Goal: Task Accomplishment & Management: Use online tool/utility

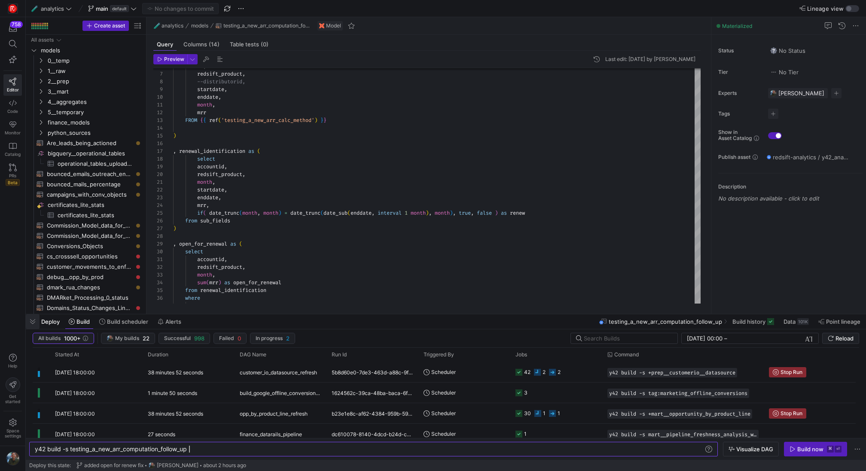
click at [34, 325] on span "button" at bounding box center [33, 322] width 14 height 15
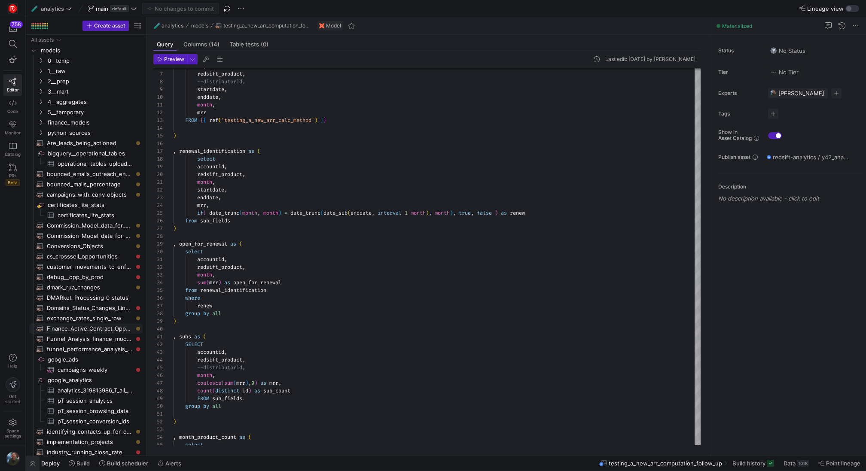
click at [26, 456] on button "button" at bounding box center [33, 463] width 14 height 15
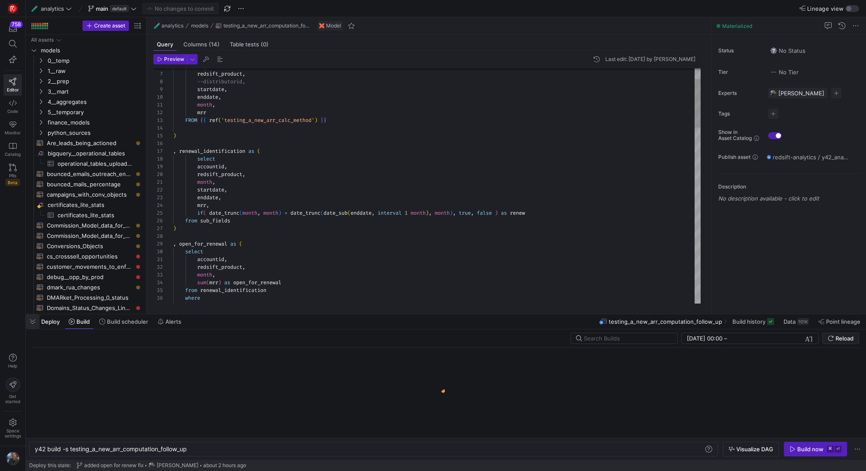
scroll to position [0, 154]
click at [34, 325] on span "button" at bounding box center [33, 322] width 14 height 15
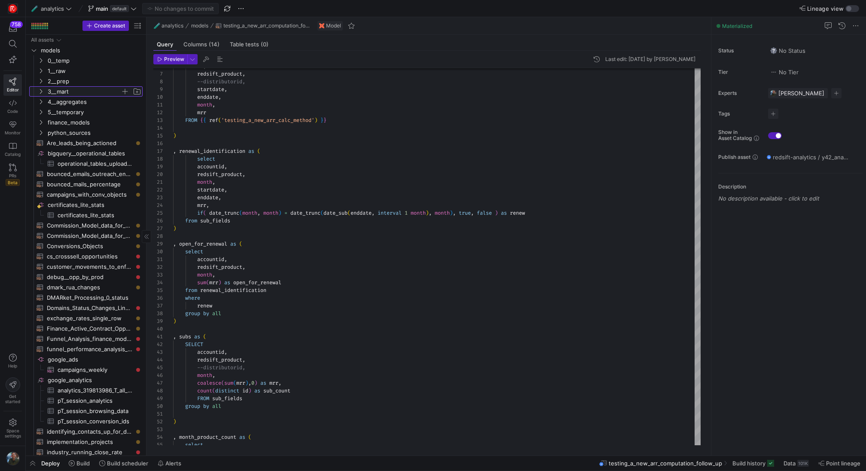
click at [71, 90] on span "3__mart" at bounding box center [84, 92] width 73 height 10
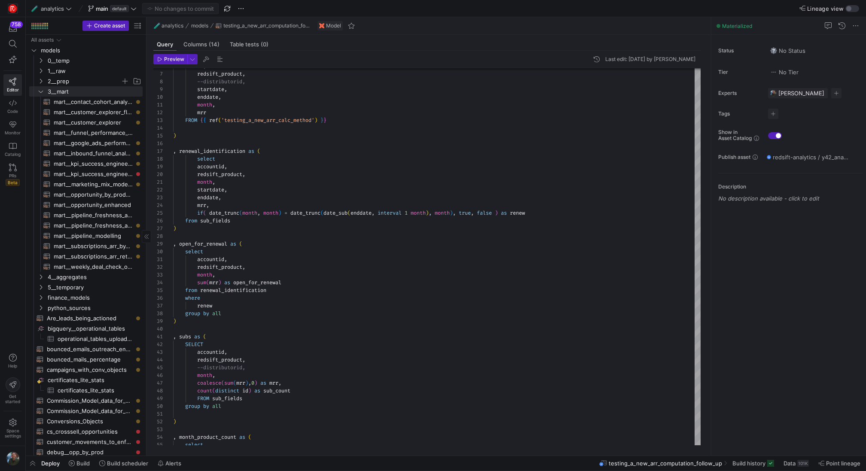
click at [78, 85] on span "2__prep" at bounding box center [84, 82] width 73 height 10
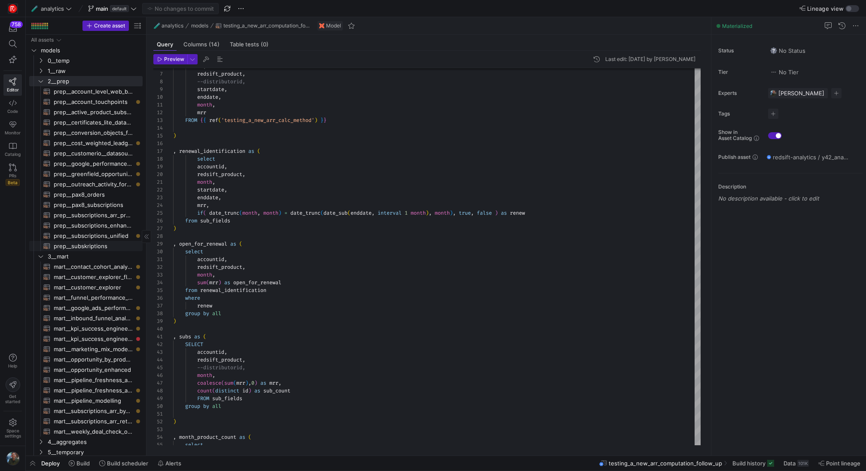
click at [98, 246] on span "prep__subskriptions​​​​​​​​​​" at bounding box center [93, 247] width 79 height 10
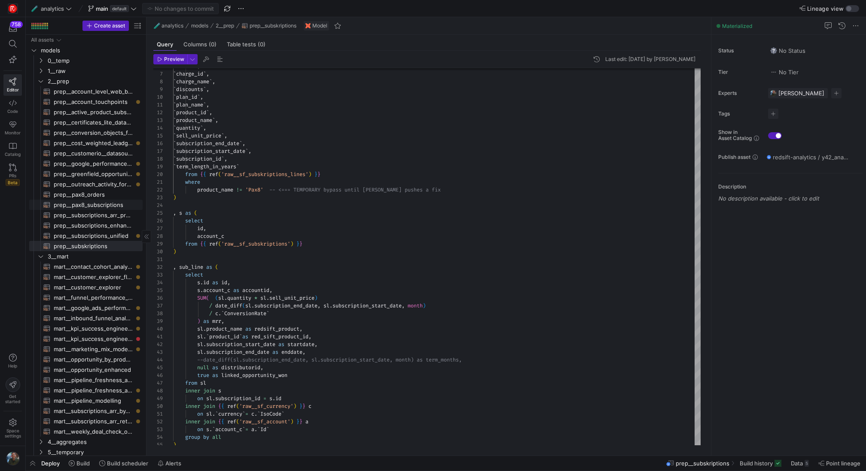
click at [98, 205] on span "prep__pax8_subscriptions​​​​​​​​​​" at bounding box center [93, 205] width 79 height 10
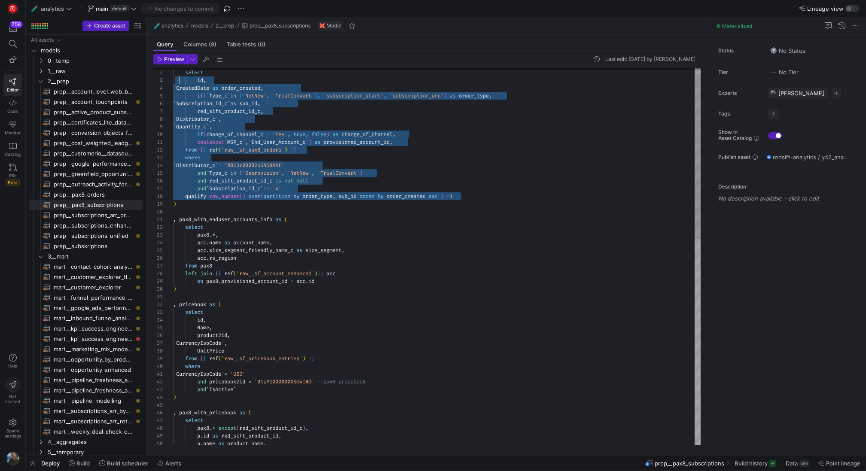
scroll to position [15, 0]
drag, startPoint x: 480, startPoint y: 197, endPoint x: 171, endPoint y: 82, distance: 329.6
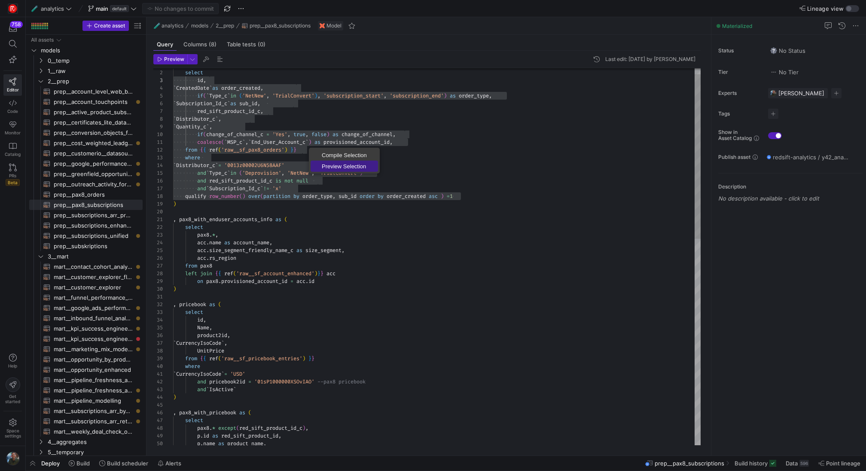
click at [340, 165] on span "Preview Selection" at bounding box center [344, 167] width 67 height 6
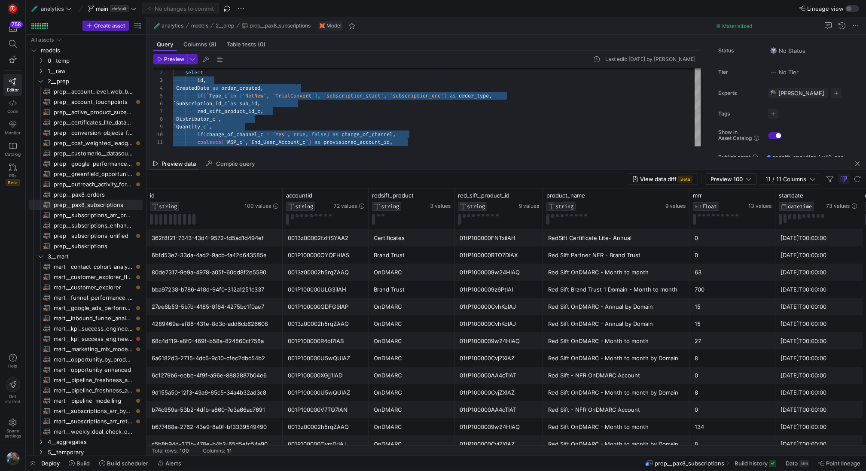
drag, startPoint x: 495, startPoint y: 306, endPoint x: 489, endPoint y: 147, distance: 158.7
click at [489, 147] on as-split "🧪 analytics models 2__prep prep__pax8_subscriptions Model Query Columns (8) Tab…" at bounding box center [507, 236] width 720 height 439
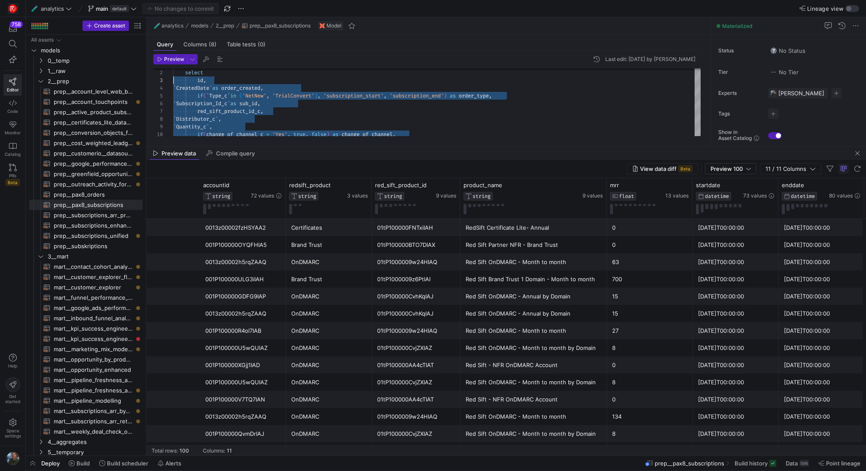
scroll to position [0, 0]
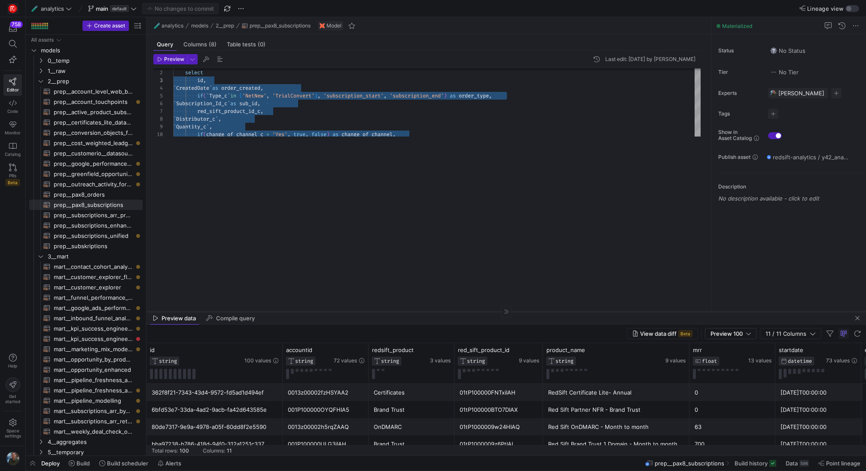
drag, startPoint x: 401, startPoint y: 147, endPoint x: 373, endPoint y: 313, distance: 168.8
click at [373, 312] on div at bounding box center [507, 312] width 720 height 0
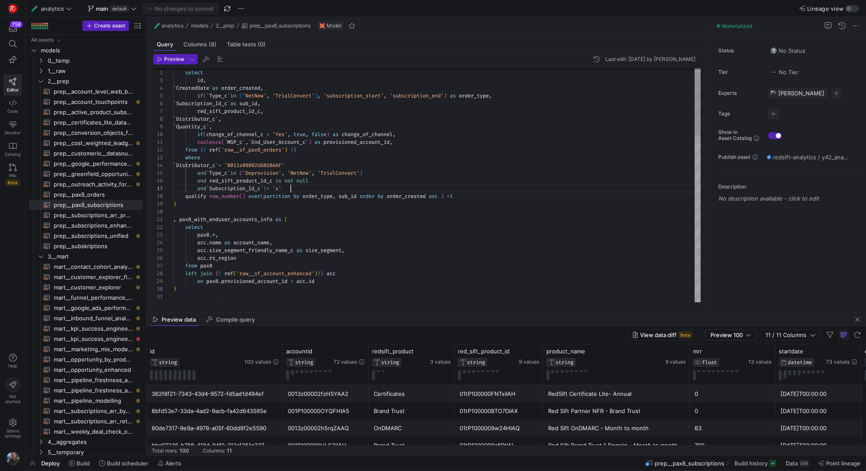
scroll to position [46, 118]
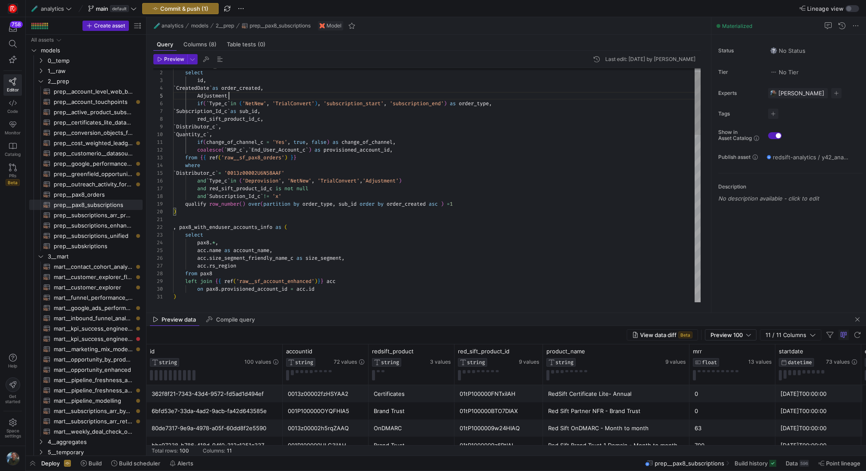
scroll to position [31, 56]
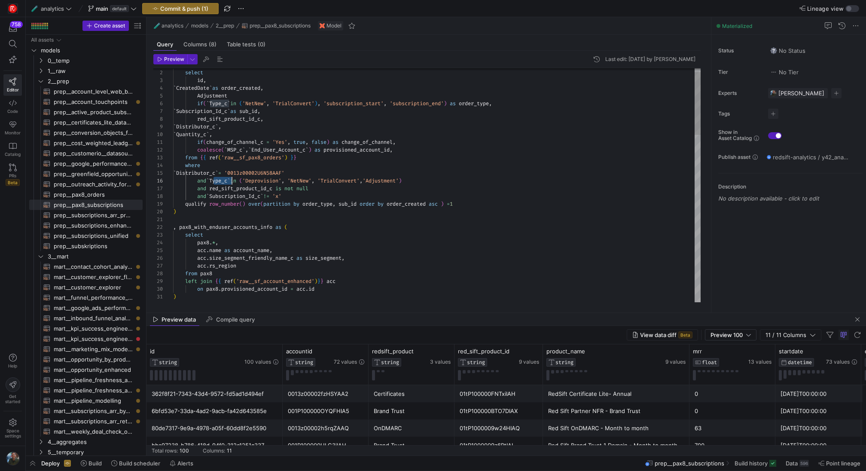
click at [169, 55] on span "button" at bounding box center [170, 59] width 33 height 9
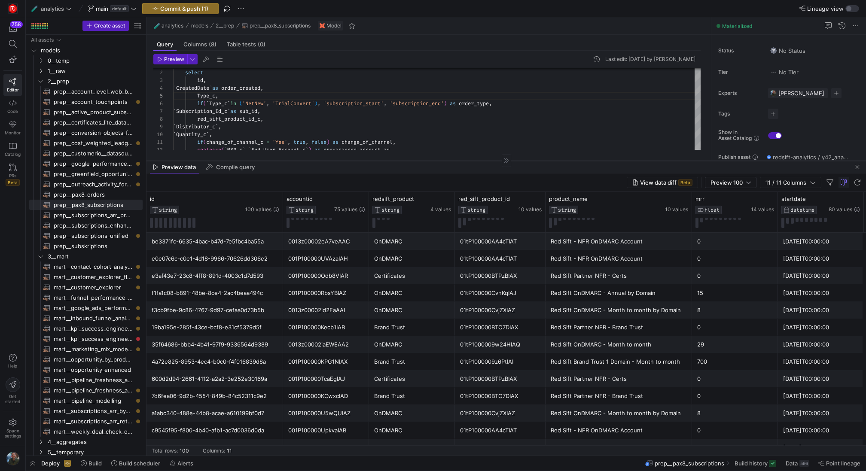
drag, startPoint x: 358, startPoint y: 313, endPoint x: 410, endPoint y: 159, distance: 162.6
click at [410, 160] on div at bounding box center [507, 160] width 720 height 0
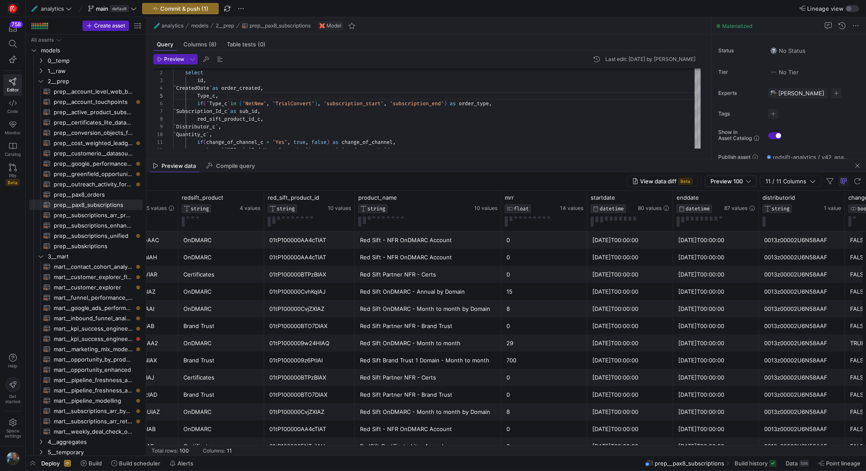
scroll to position [0, 0]
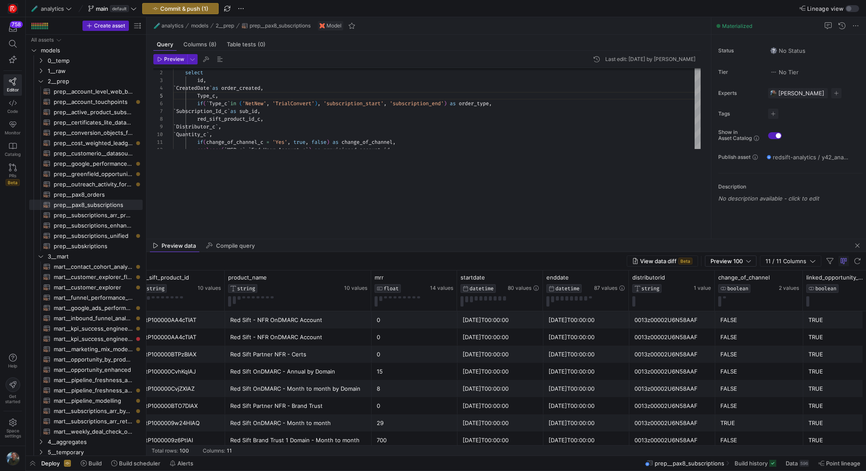
drag, startPoint x: 393, startPoint y: 159, endPoint x: 381, endPoint y: 239, distance: 80.9
click at [381, 239] on div at bounding box center [507, 239] width 720 height 0
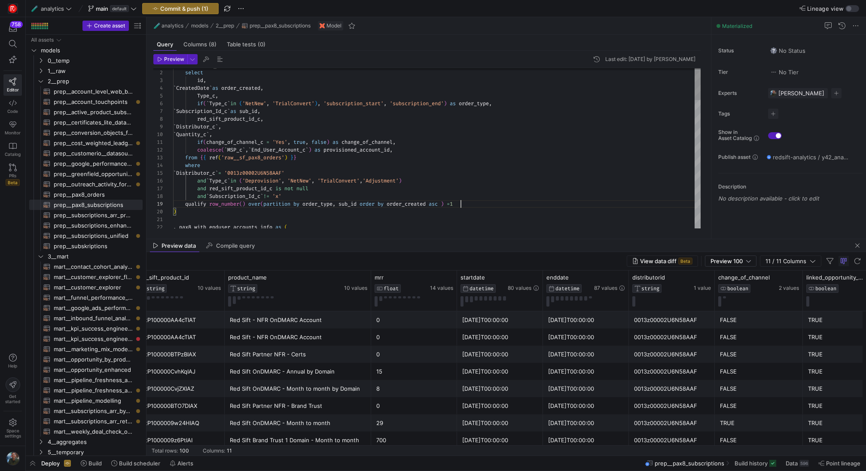
type textarea "with pax8 as ( select id, `CreatedDate` as order_created, Type_c, if(`Type_c` i…"
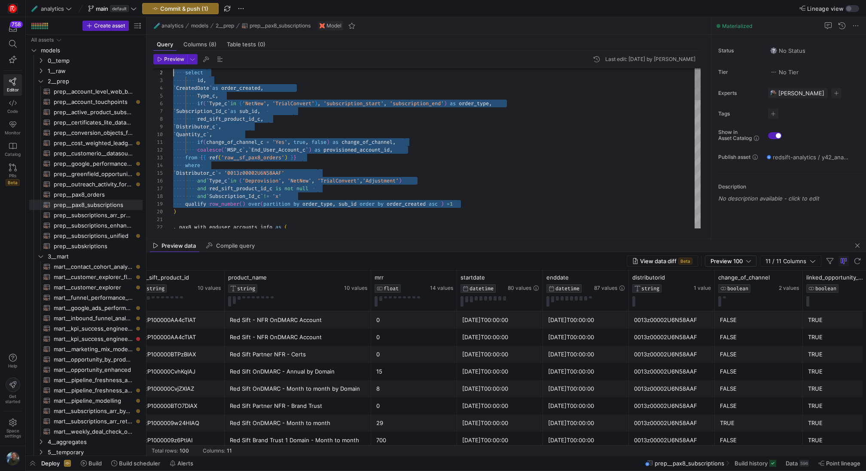
drag, startPoint x: 475, startPoint y: 205, endPoint x: 155, endPoint y: 72, distance: 347.2
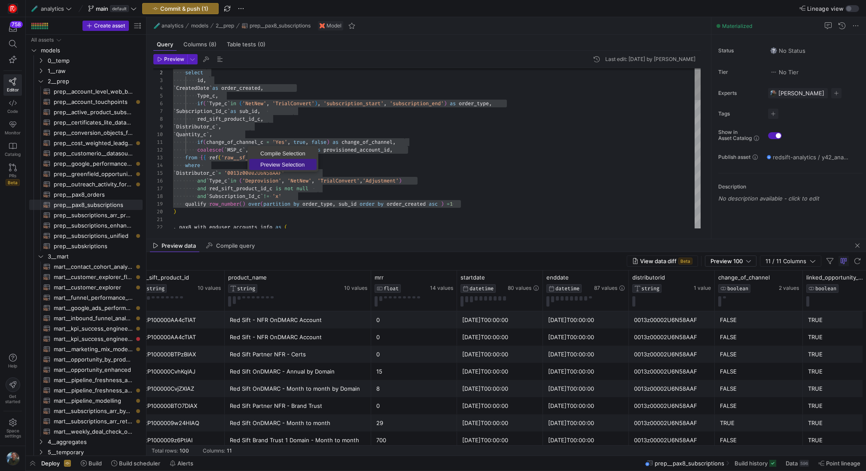
click at [292, 166] on span "Preview Selection" at bounding box center [282, 165] width 67 height 6
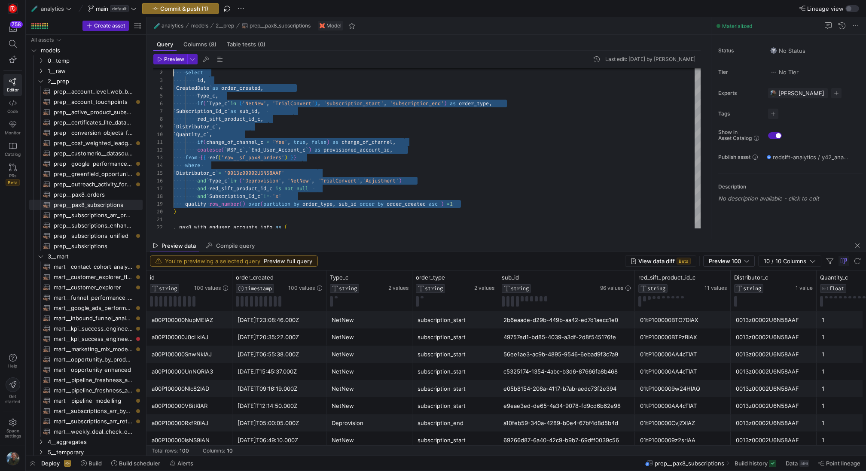
click at [564, 392] on div "e05b8154-208a-4117-b7ab-aedc73f2e394" at bounding box center [567, 389] width 126 height 17
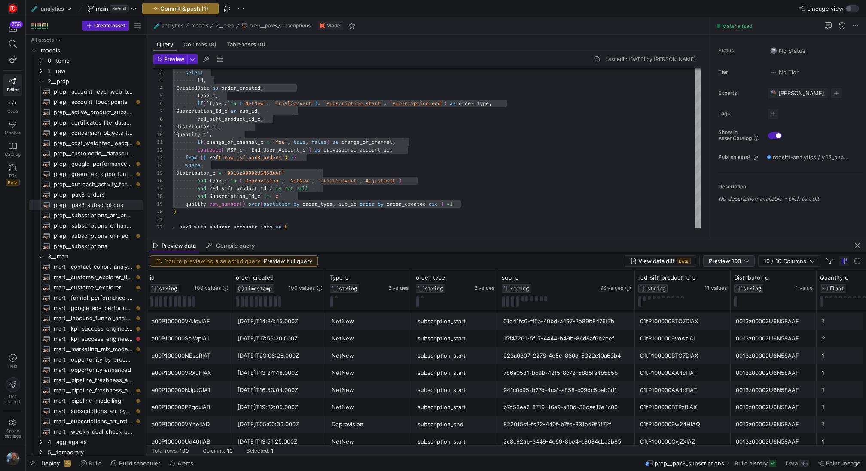
click at [731, 264] on span "Preview 100" at bounding box center [725, 261] width 32 height 7
click at [728, 291] on span "Full Preview" at bounding box center [730, 289] width 44 height 7
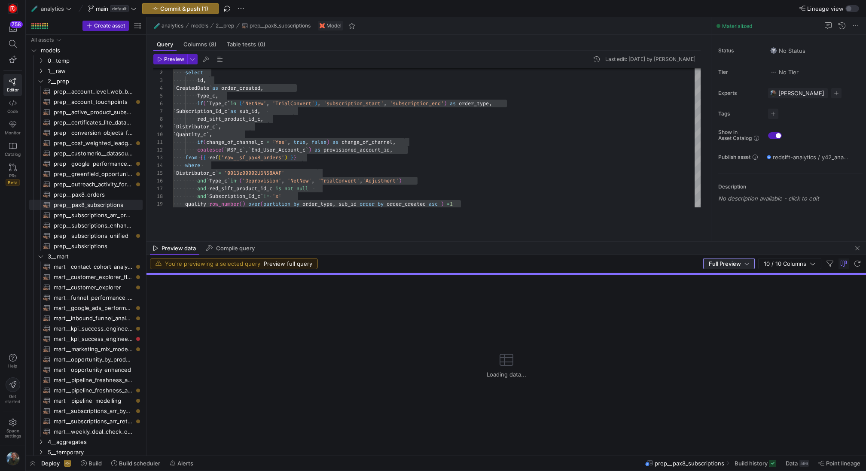
drag, startPoint x: 555, startPoint y: 240, endPoint x: 550, endPoint y: 242, distance: 5.4
click at [550, 242] on as-split "🧪 analytics models 2__prep prep__pax8_subscriptions Model Query Columns (8) Tab…" at bounding box center [507, 236] width 720 height 439
click at [248, 251] on span "Compile query" at bounding box center [235, 249] width 39 height 6
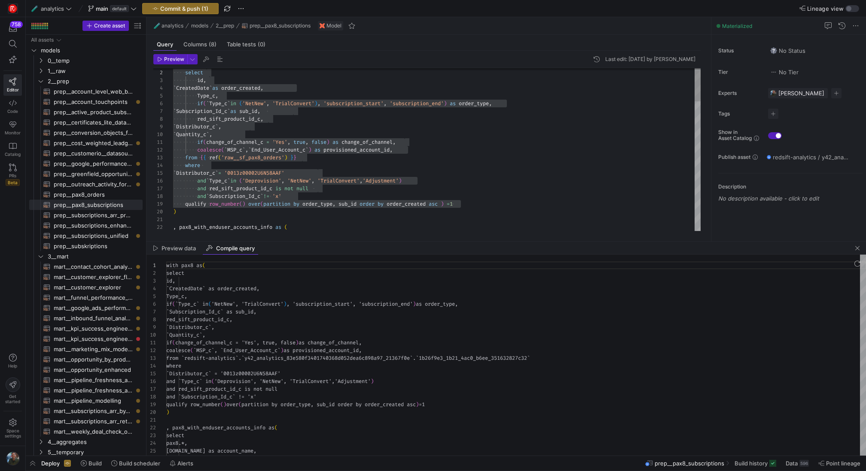
scroll to position [77, 0]
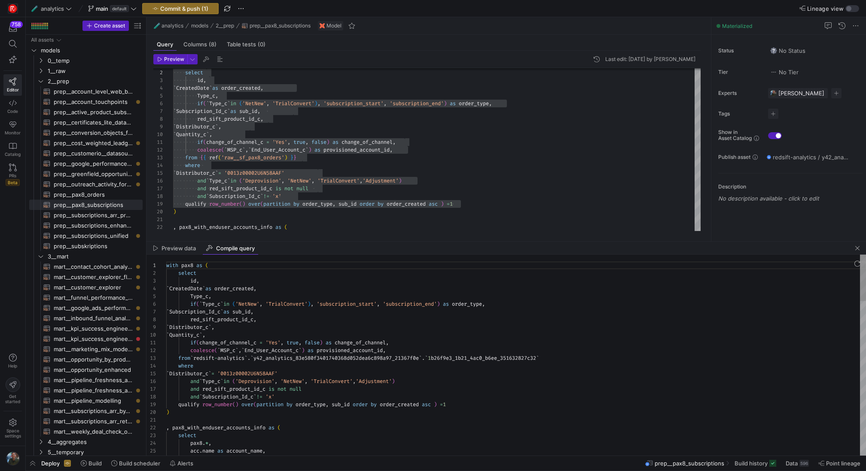
type textarea "with pax8 as ( select id, `CreatedDate` as order_created, Type_c, if(`Type_c` i…"
